Goal: Book appointment/travel/reservation

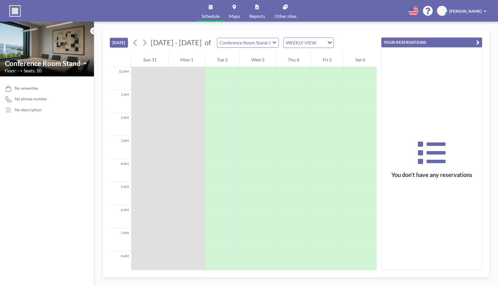
scroll to position [219, 0]
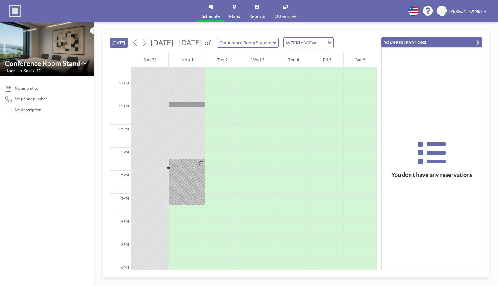
click at [209, 8] on icon at bounding box center [211, 7] width 4 height 5
click at [212, 12] on link "Schedule" at bounding box center [210, 11] width 27 height 22
click at [408, 11] on icon at bounding box center [413, 11] width 10 height 10
click at [366, 15] on div at bounding box center [249, 143] width 498 height 286
click at [318, 43] on input "Search for option" at bounding box center [321, 42] width 6 height 7
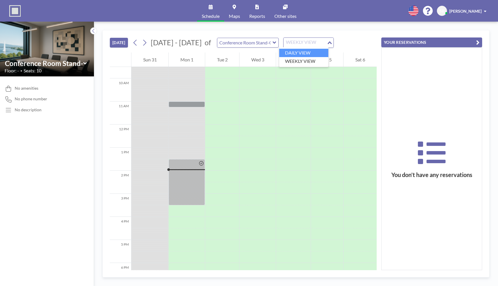
click at [306, 58] on li "WEEKLY VIEW" at bounding box center [303, 61] width 49 height 8
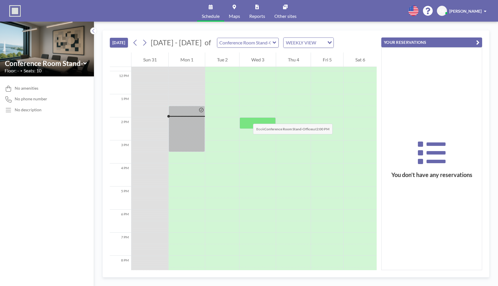
scroll to position [279, 0]
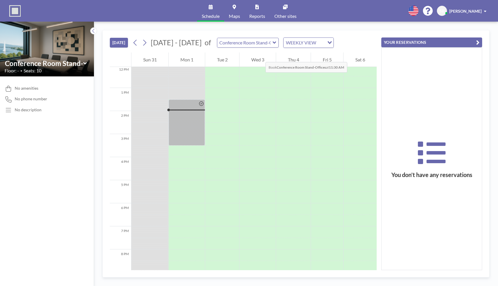
click at [260, 56] on div "Wed 3" at bounding box center [257, 59] width 36 height 14
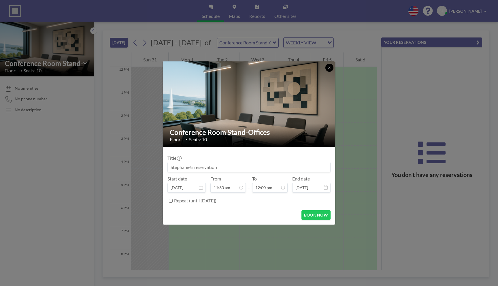
click at [330, 67] on icon at bounding box center [329, 67] width 3 height 3
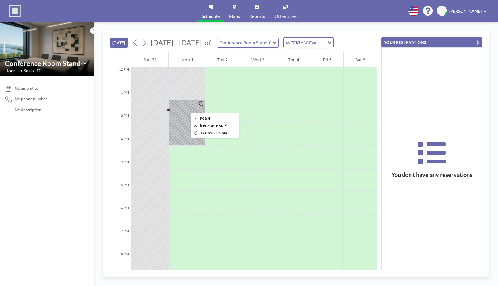
click at [186, 108] on div at bounding box center [187, 122] width 36 height 46
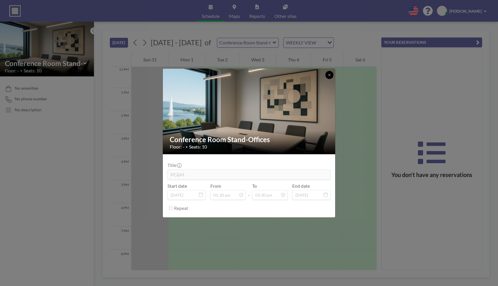
click at [329, 75] on icon at bounding box center [329, 75] width 2 height 2
